Goal: Transaction & Acquisition: Purchase product/service

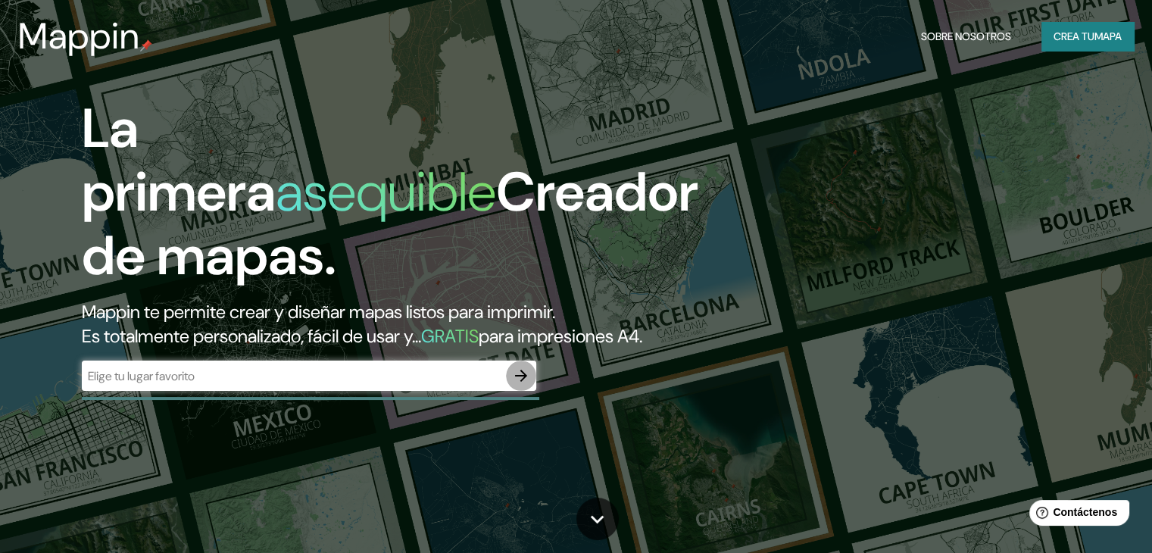
click at [521, 382] on icon "button" at bounding box center [521, 376] width 12 height 12
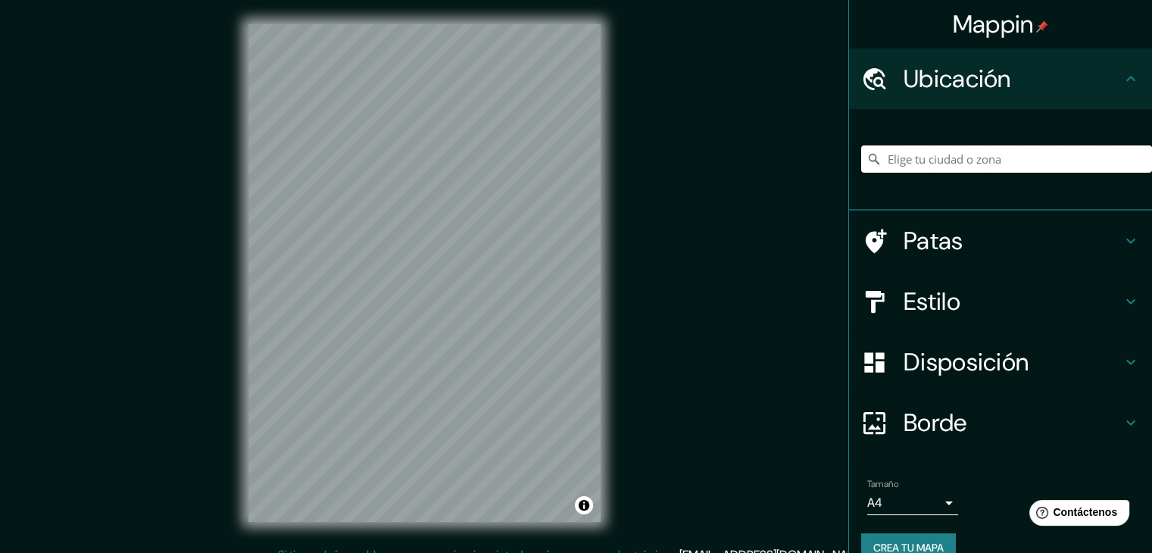
click at [921, 161] on input "Elige tu ciudad o zona" at bounding box center [1006, 158] width 291 height 27
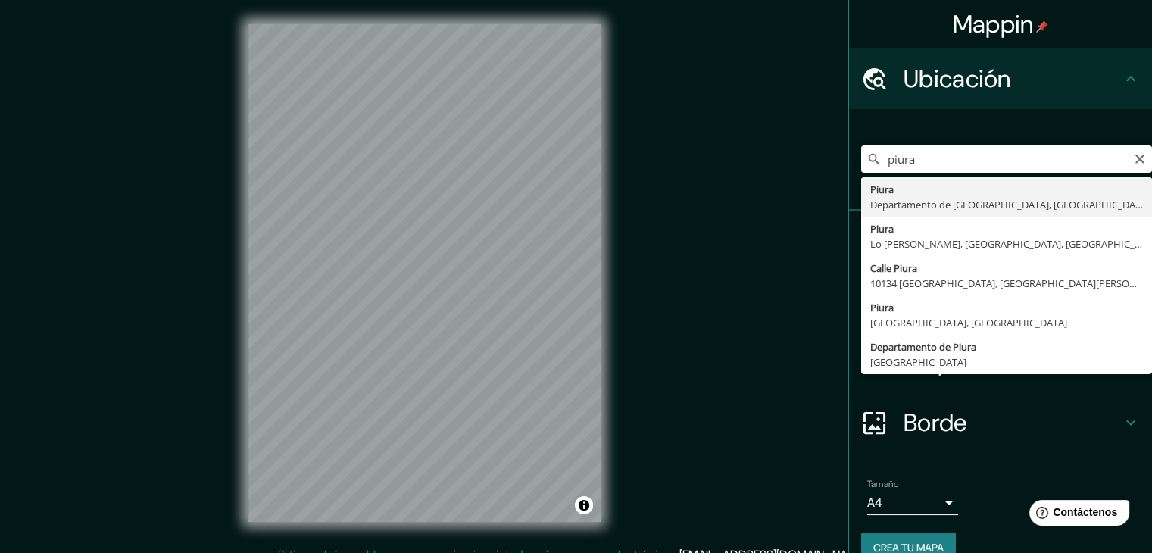
type input "Piura, [GEOGRAPHIC_DATA], [GEOGRAPHIC_DATA]"
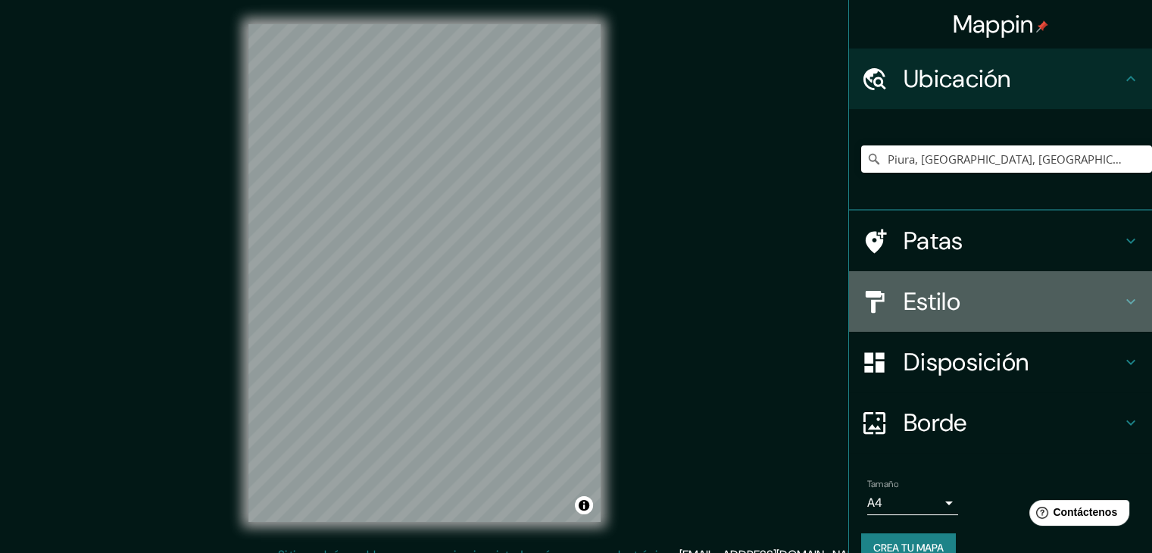
click at [925, 289] on font "Estilo" at bounding box center [931, 301] width 57 height 32
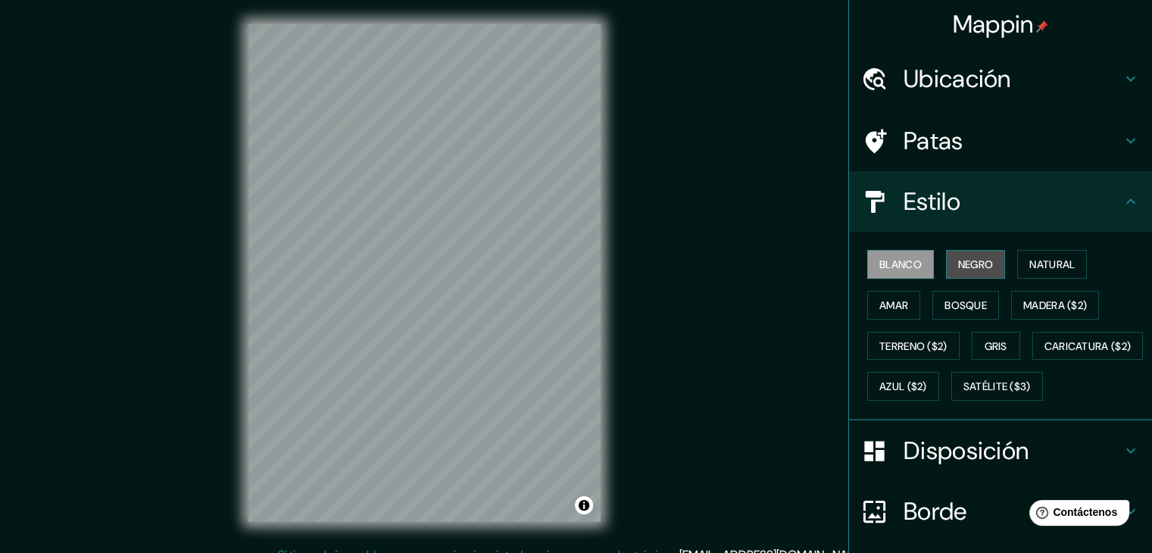
click at [961, 267] on font "Negro" at bounding box center [976, 264] width 36 height 14
click at [887, 261] on font "Blanco" at bounding box center [900, 264] width 42 height 14
click at [991, 276] on button "Negro" at bounding box center [976, 264] width 60 height 29
click at [673, 352] on div "Mappin Ubicación Piura, Departamento de Piura, Perú Patas Estilo Blanco Negro N…" at bounding box center [576, 285] width 1152 height 570
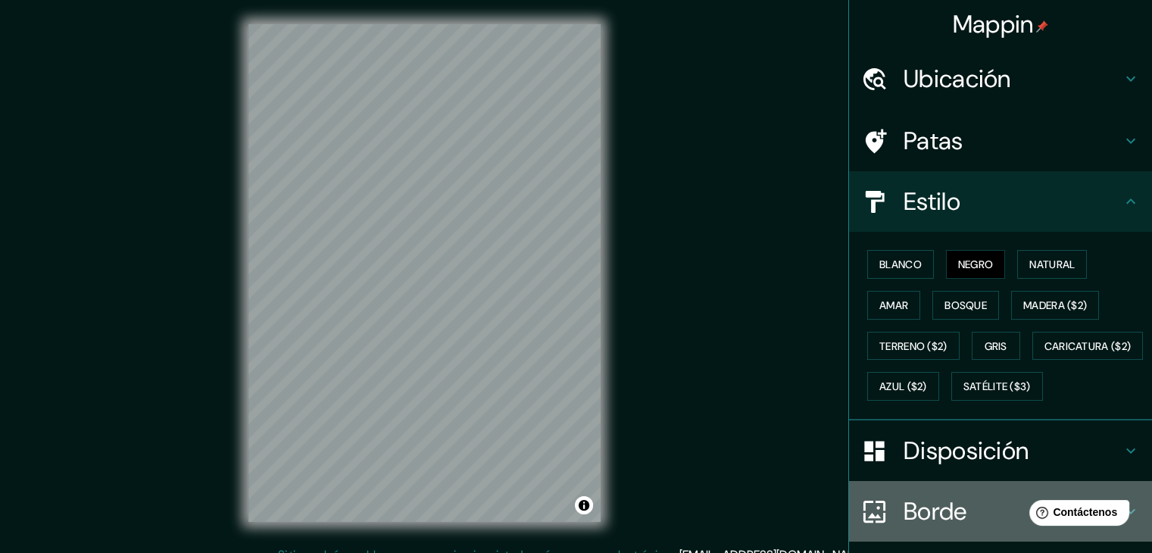
click at [954, 527] on font "Borde" at bounding box center [935, 511] width 64 height 32
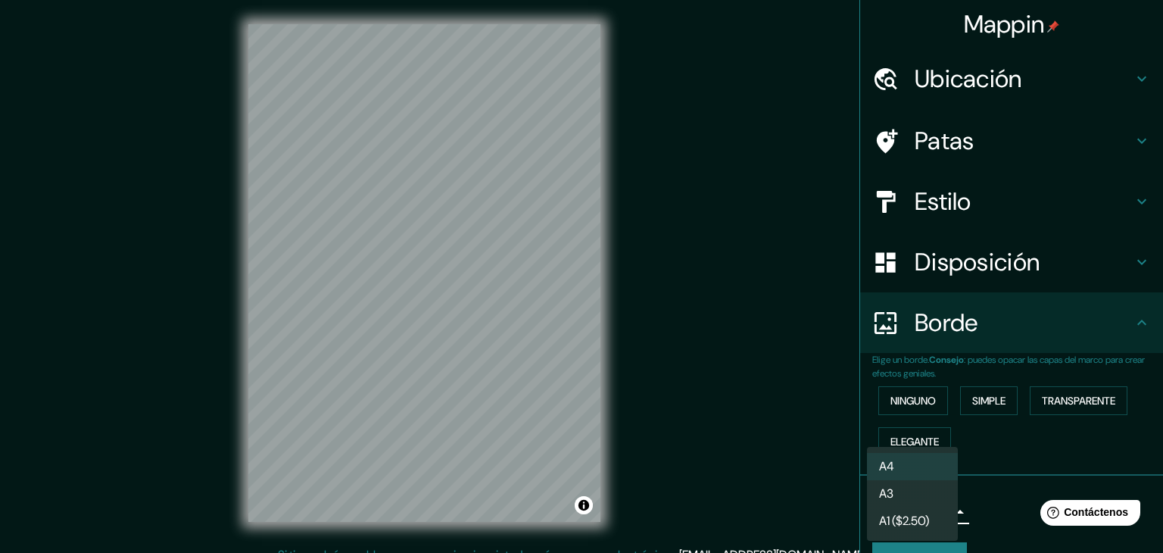
click at [939, 511] on body "Mappin Ubicación Piura, Departamento de Piura, Perú Patas Estilo Disposición Bo…" at bounding box center [581, 276] width 1163 height 553
click at [918, 501] on li "A3" at bounding box center [912, 495] width 91 height 28
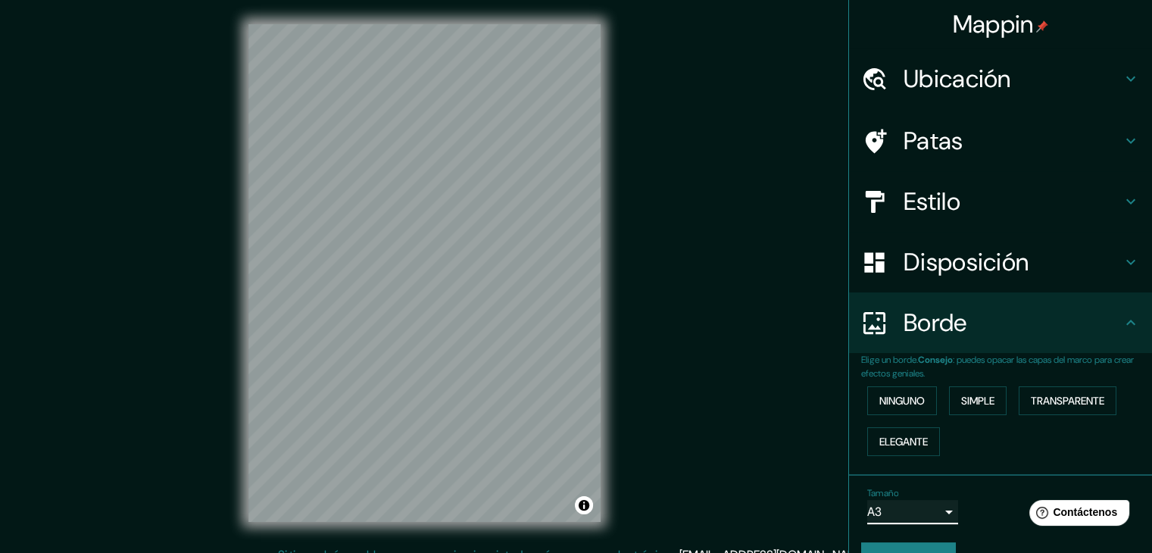
scroll to position [34, 0]
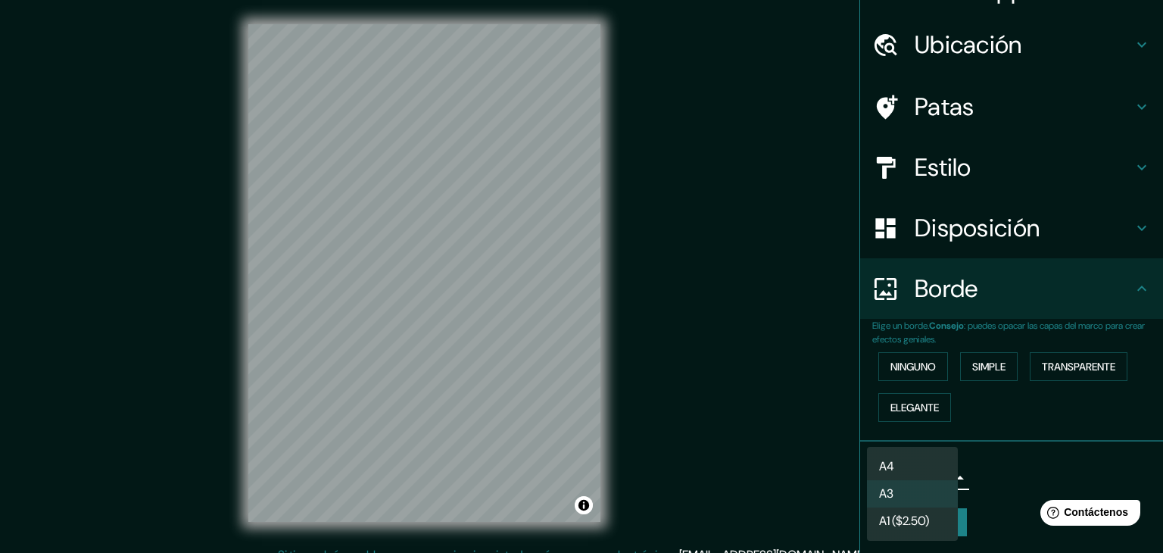
click at [909, 476] on body "Mappin Ubicación Piura, Departamento de Piura, Perú Patas Estilo Disposición Bo…" at bounding box center [581, 276] width 1163 height 553
click at [909, 528] on font "A1 ($2.50)" at bounding box center [904, 523] width 50 height 16
type input "a3"
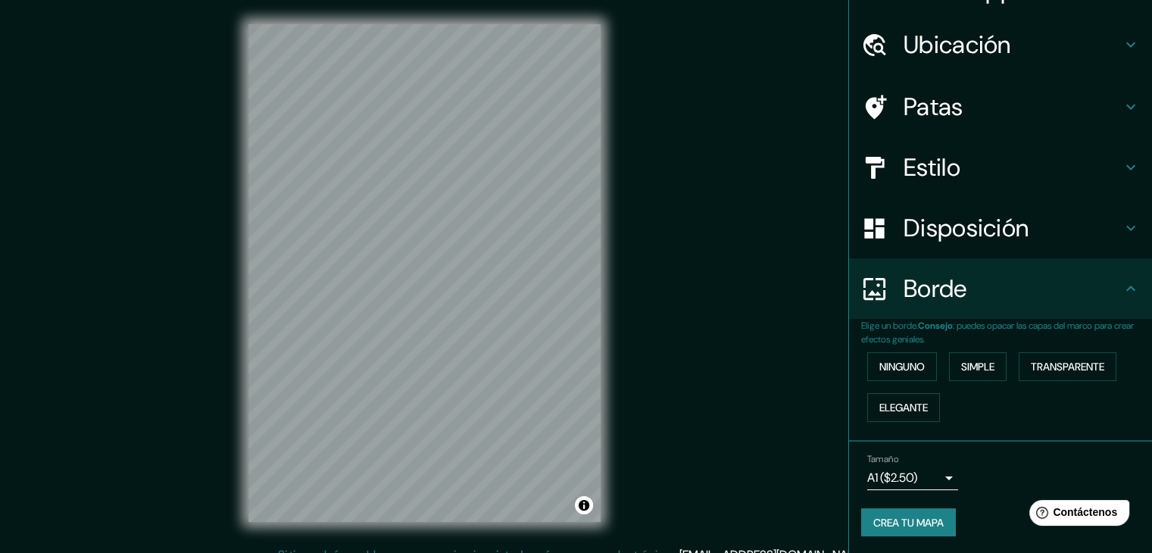
click at [906, 161] on font "Estilo" at bounding box center [931, 167] width 57 height 32
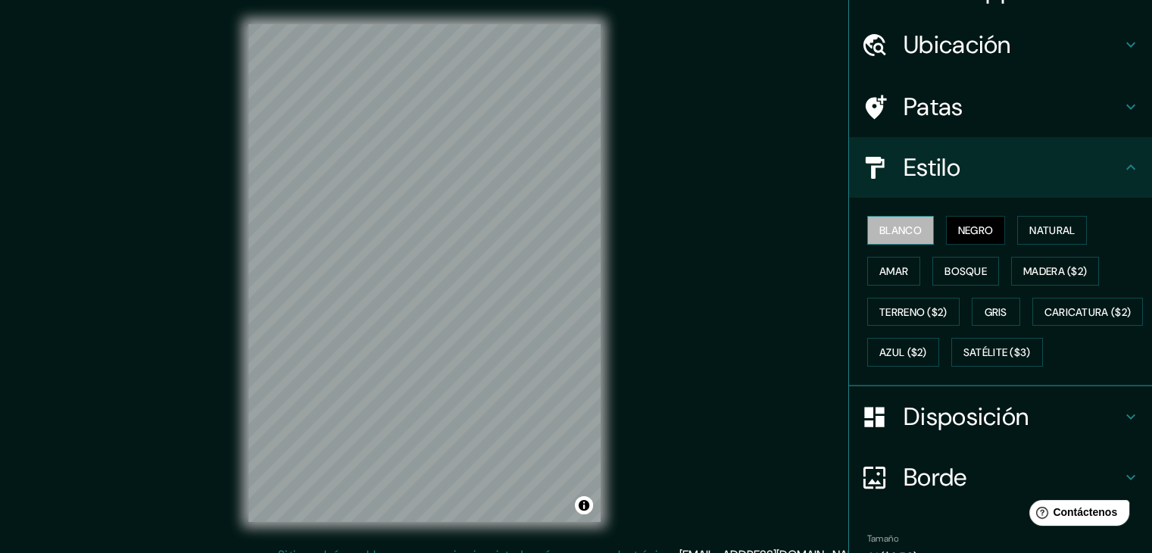
click at [911, 223] on font "Blanco" at bounding box center [900, 230] width 42 height 14
click at [958, 226] on font "Negro" at bounding box center [976, 230] width 36 height 14
click at [1029, 226] on font "Natural" at bounding box center [1051, 230] width 45 height 14
click at [915, 226] on button "Blanco" at bounding box center [900, 230] width 67 height 29
click at [960, 232] on font "Negro" at bounding box center [976, 230] width 36 height 14
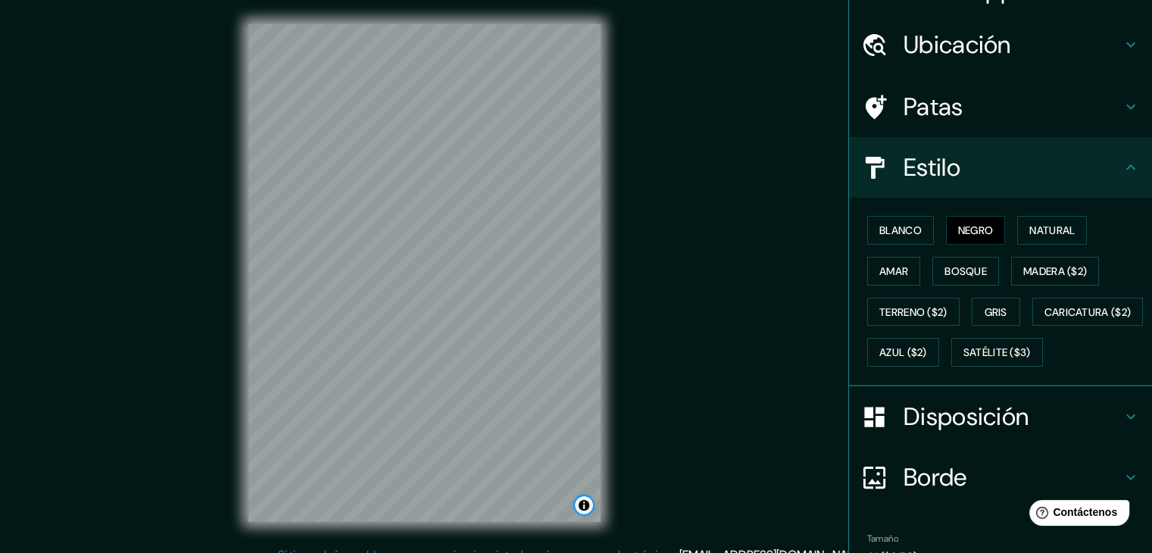
click at [585, 507] on button "Activar o desactivar atribución" at bounding box center [584, 505] width 18 height 18
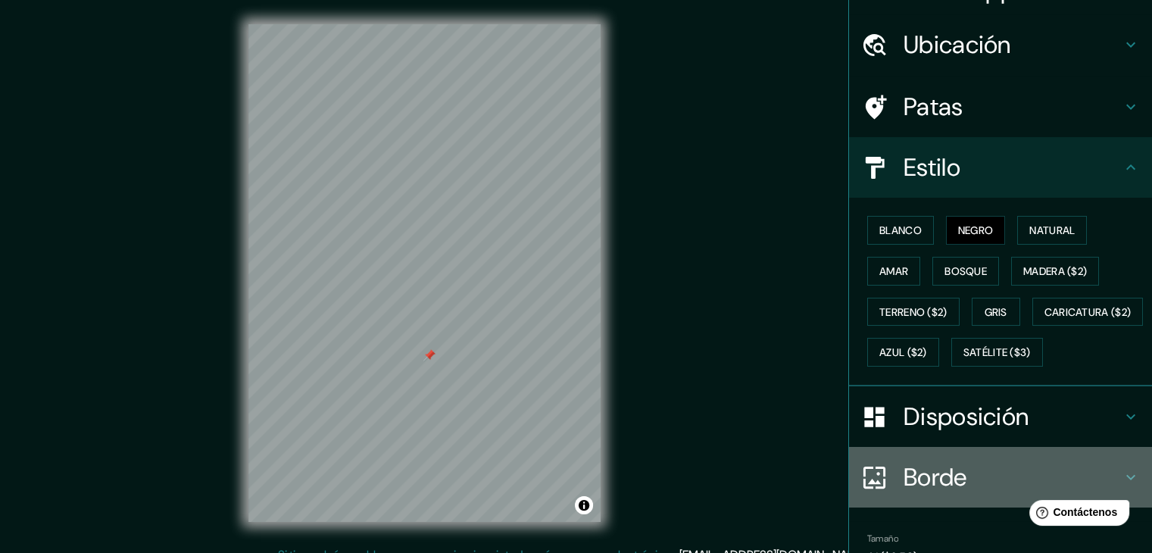
click at [935, 493] on font "Borde" at bounding box center [935, 477] width 64 height 32
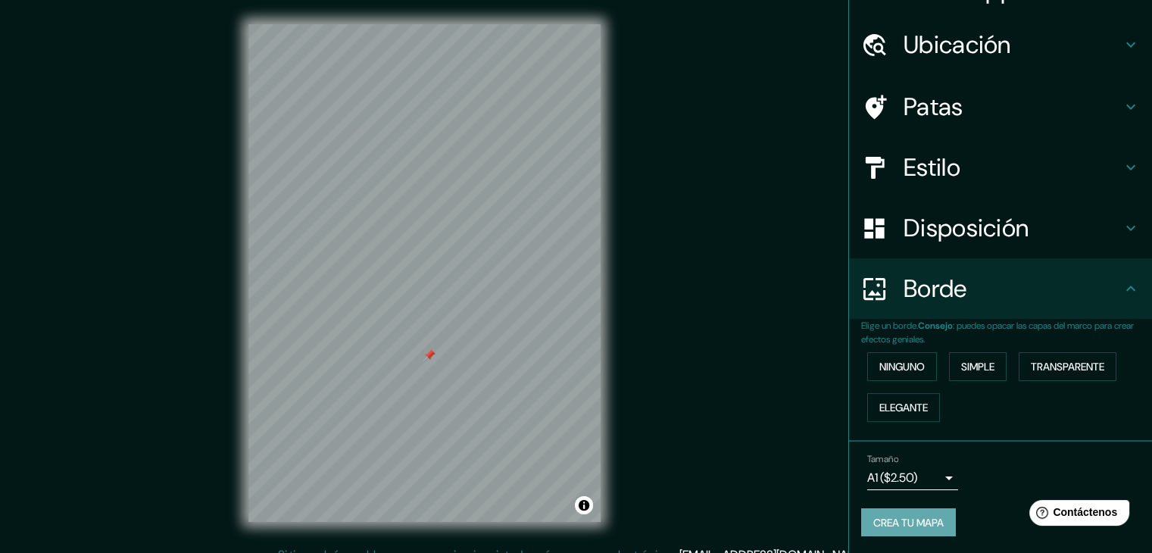
click at [885, 518] on font "Crea tu mapa" at bounding box center [908, 523] width 70 height 14
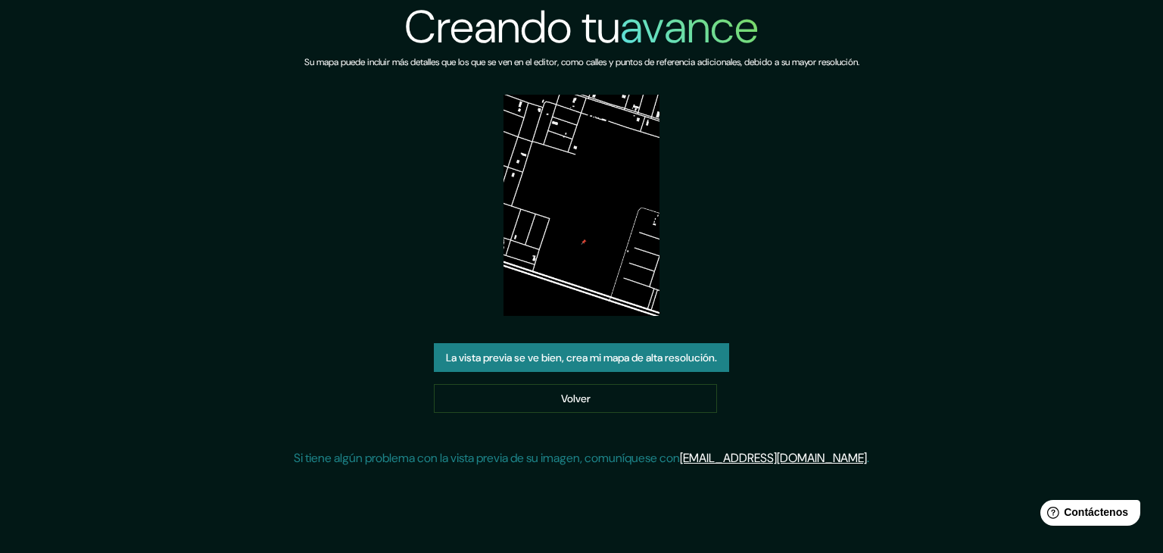
click at [562, 224] on img at bounding box center [582, 205] width 157 height 221
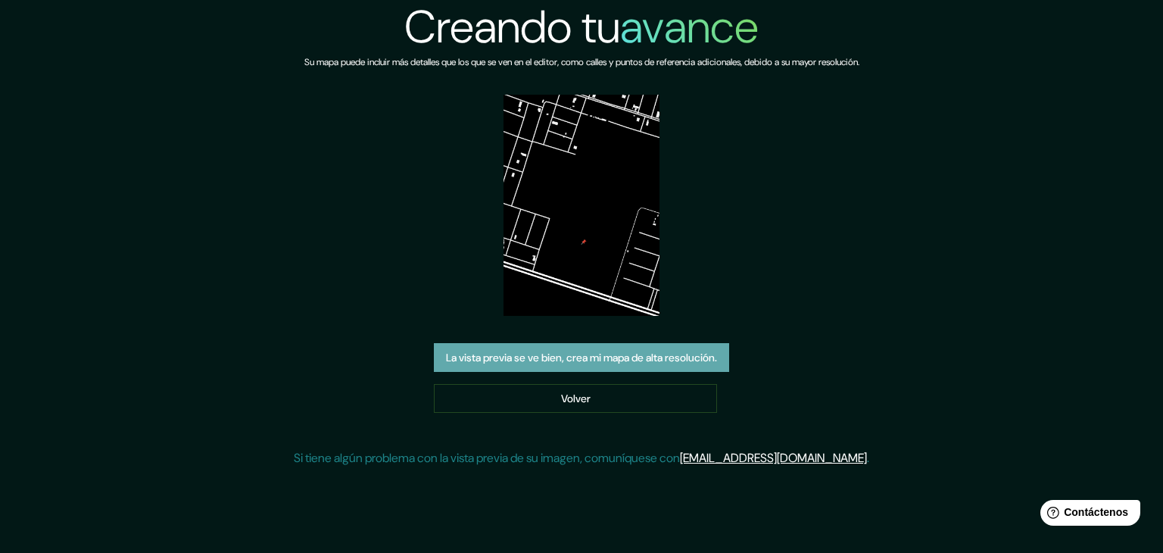
click at [530, 360] on font "La vista previa se ve bien, crea mi mapa de alta resolución." at bounding box center [581, 358] width 271 height 14
